Goal: Transaction & Acquisition: Obtain resource

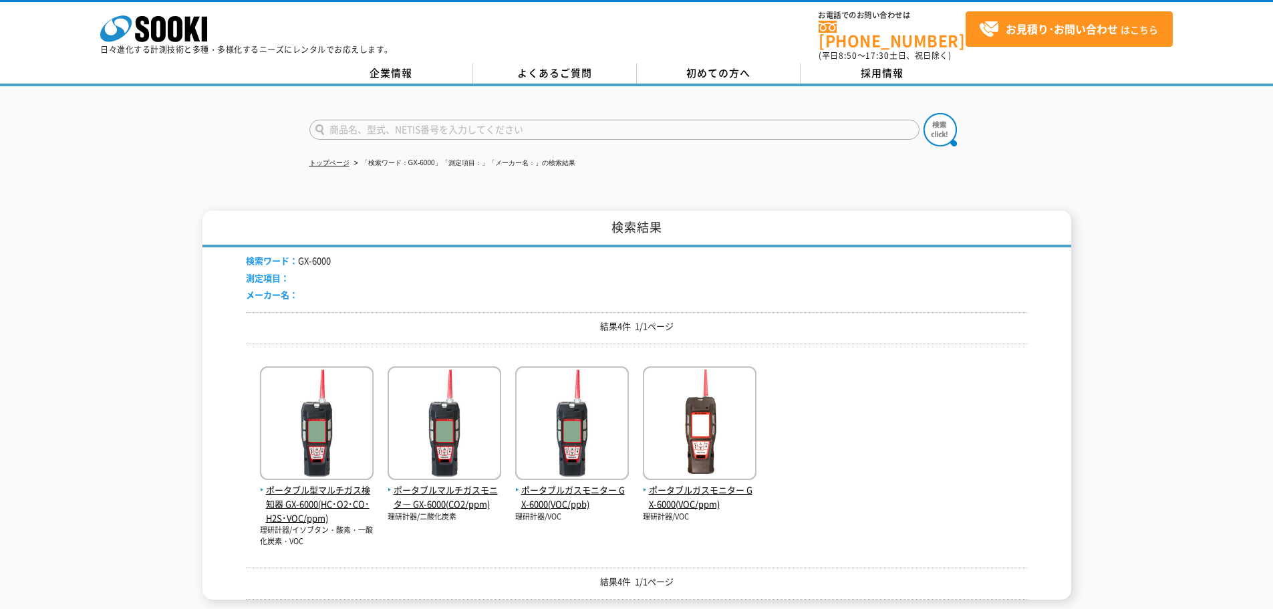
click at [522, 121] on input "text" at bounding box center [614, 130] width 610 height 20
click at [496, 124] on input "text" at bounding box center [614, 130] width 610 height 20
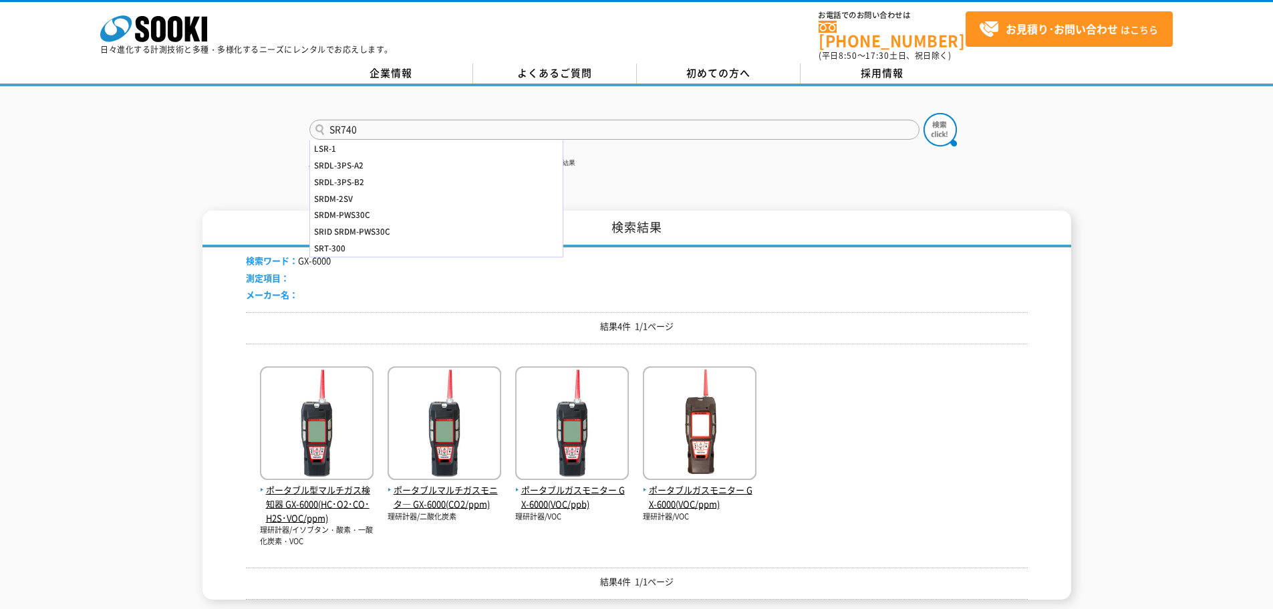
type input "SR740"
click at [923, 113] on button at bounding box center [939, 129] width 33 height 33
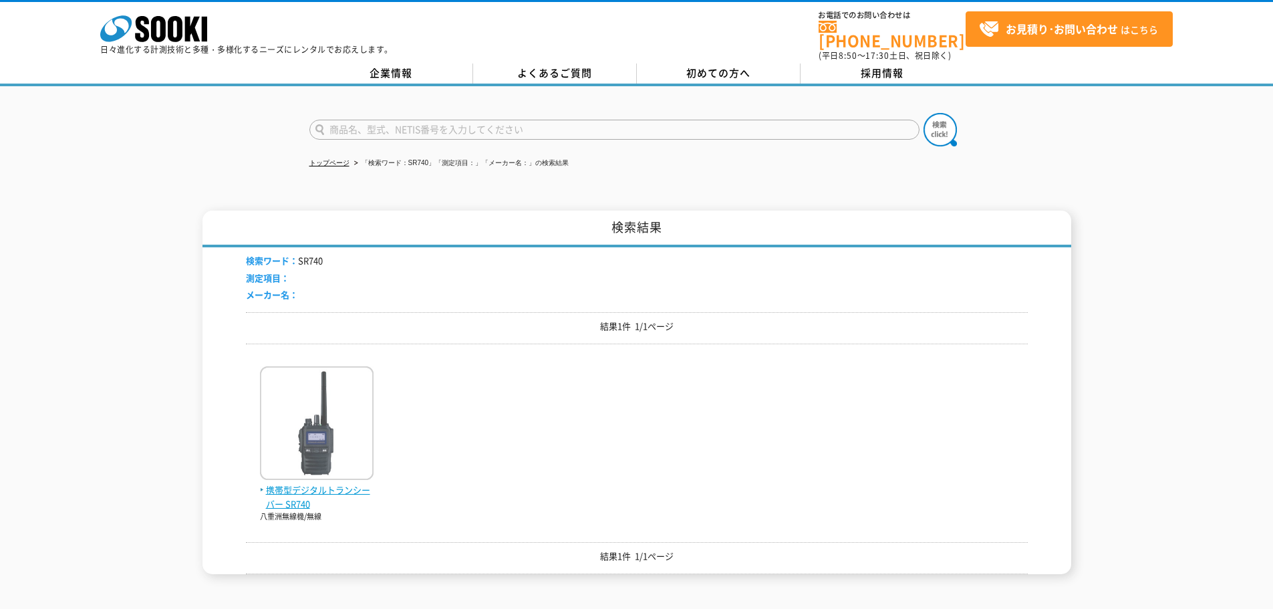
click at [359, 394] on img at bounding box center [317, 424] width 114 height 117
click at [349, 399] on img at bounding box center [317, 424] width 114 height 117
click at [355, 421] on img at bounding box center [317, 424] width 114 height 117
click at [320, 483] on span "携帯型デジタルトランシーバー SR740" at bounding box center [317, 497] width 114 height 28
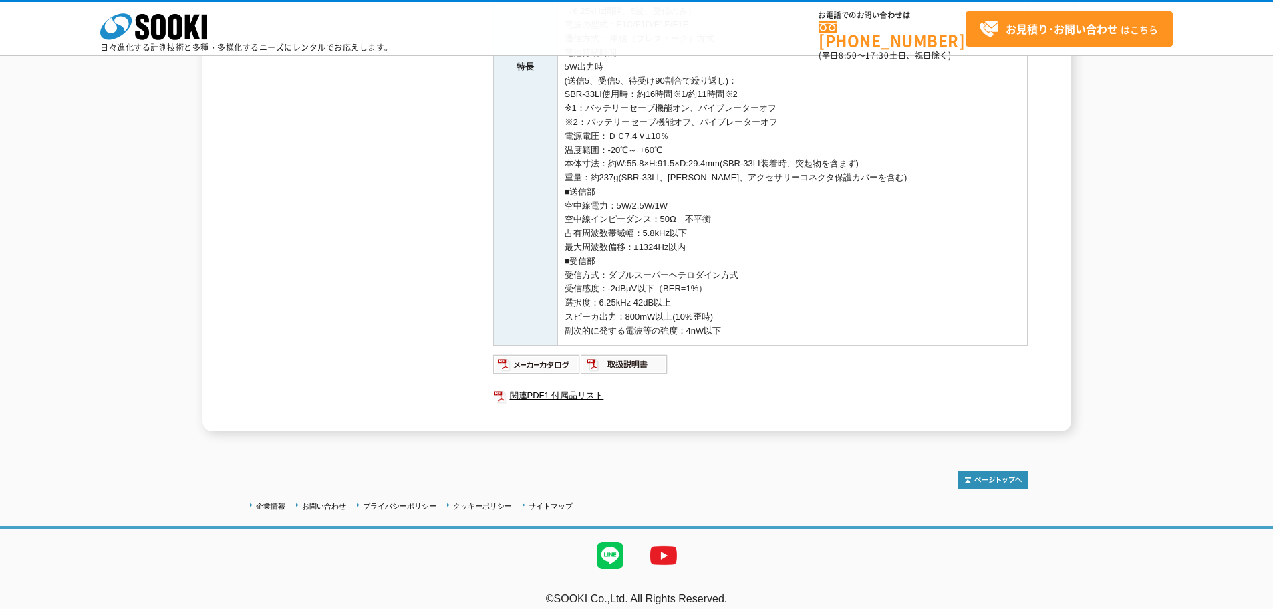
scroll to position [480, 0]
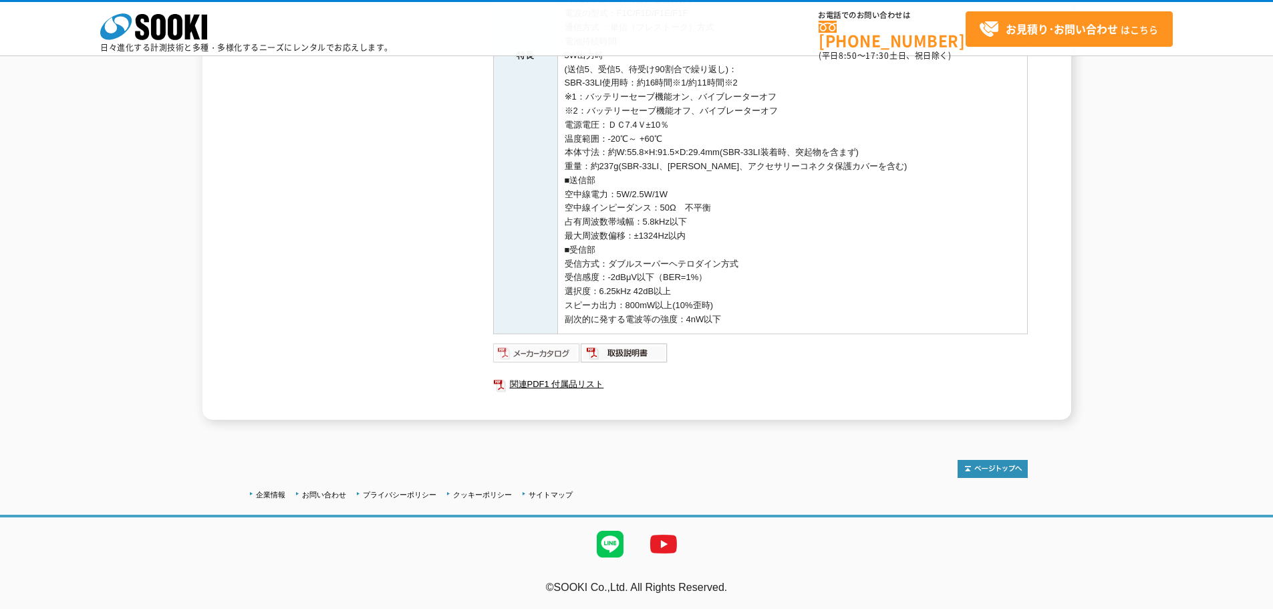
click at [548, 357] on img at bounding box center [537, 352] width 88 height 21
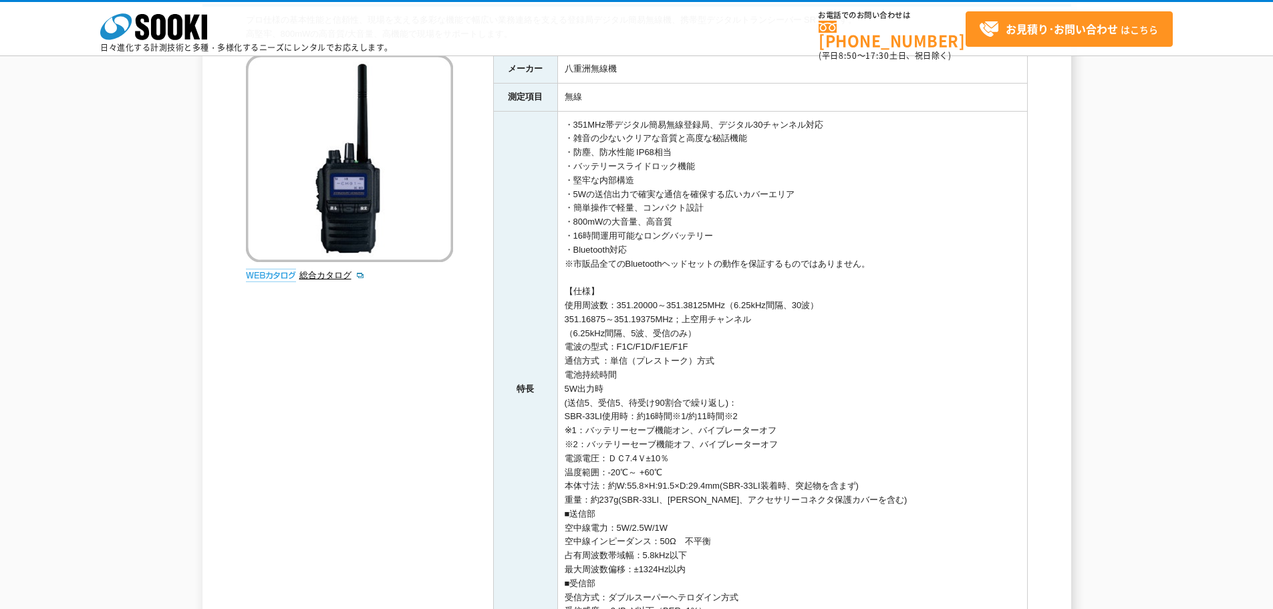
scroll to position [0, 0]
